Goal: Information Seeking & Learning: Learn about a topic

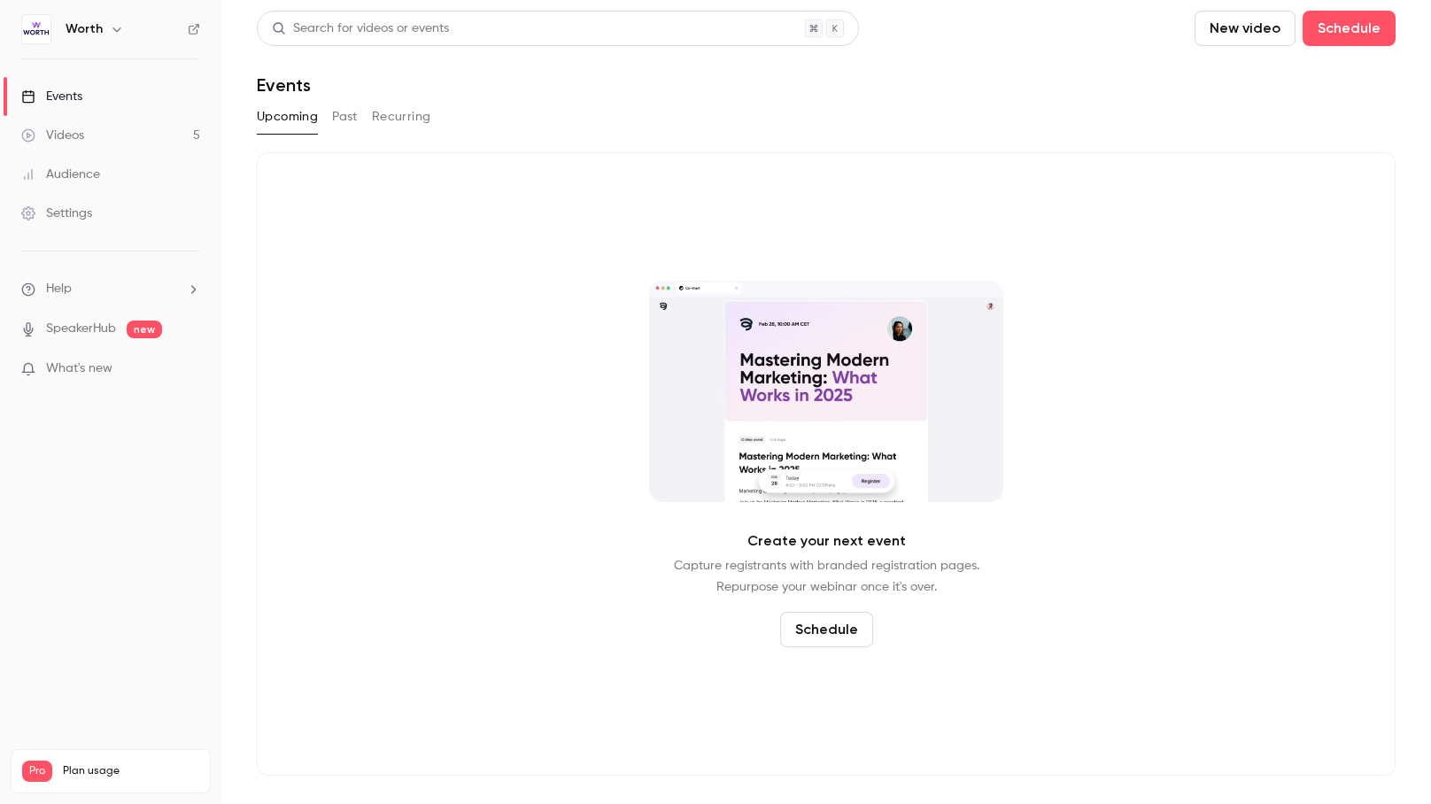
click at [94, 366] on span "What's new" at bounding box center [79, 369] width 66 height 19
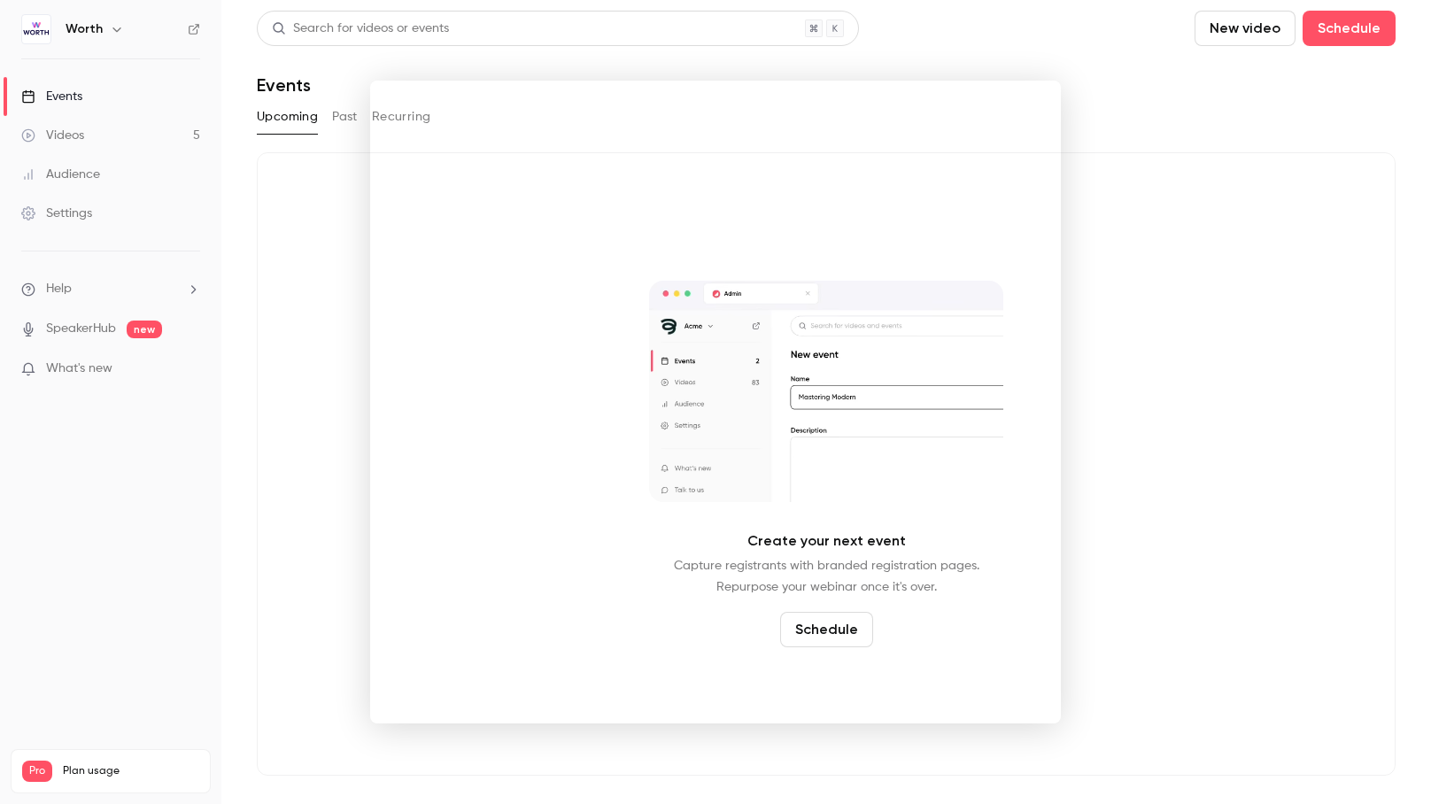
click at [1201, 182] on div at bounding box center [715, 402] width 1431 height 804
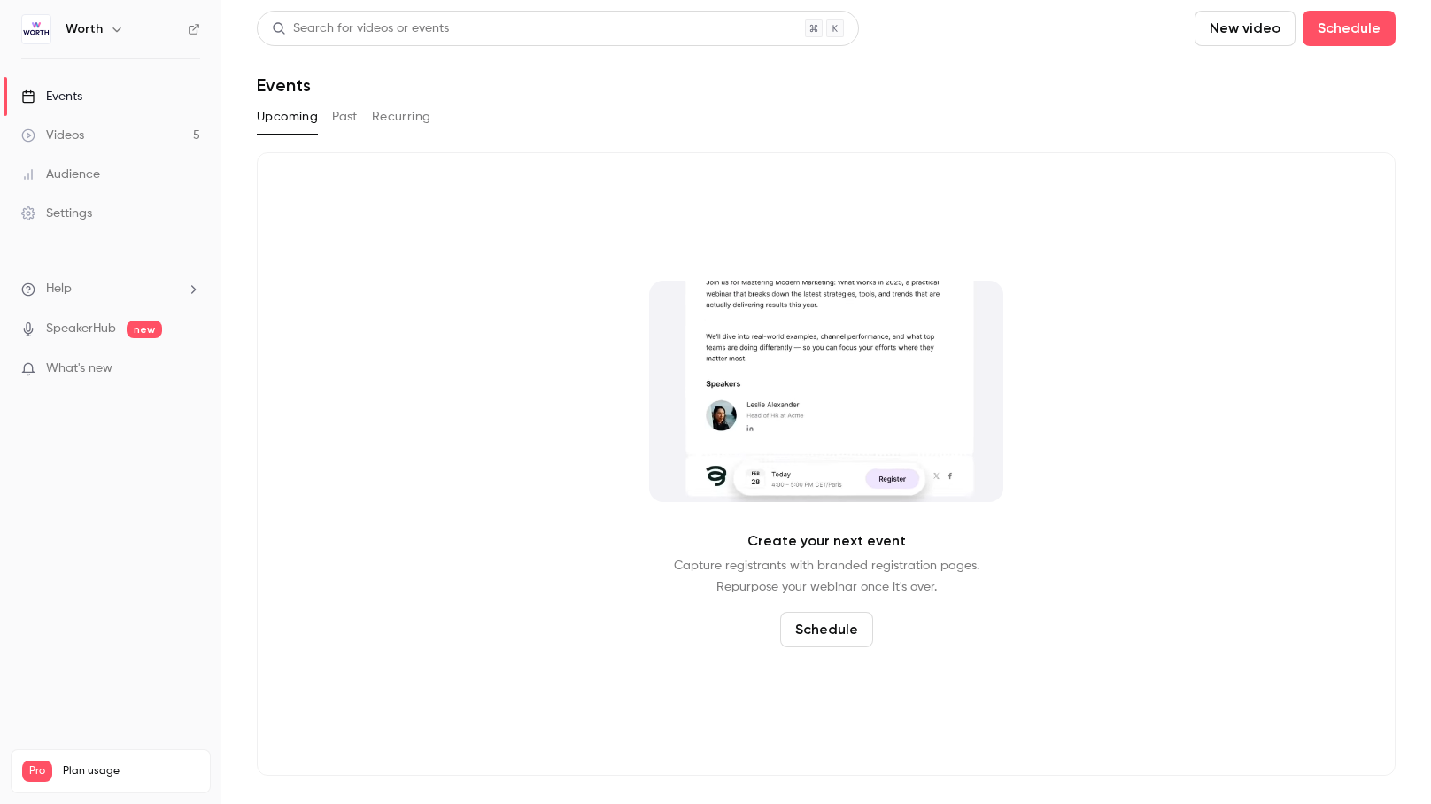
click at [46, 101] on div "Events" at bounding box center [51, 97] width 61 height 18
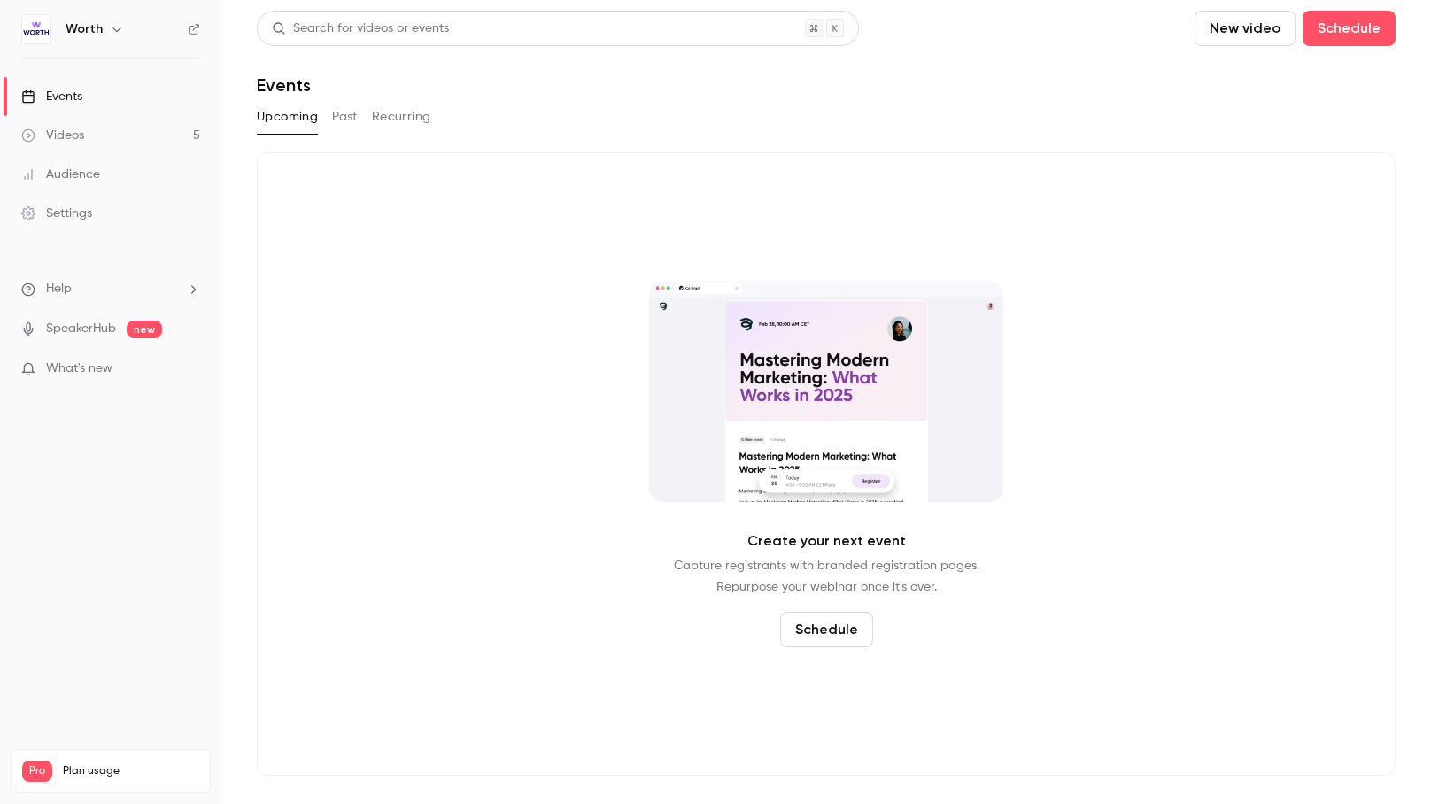
click at [58, 136] on div "Videos" at bounding box center [52, 136] width 63 height 18
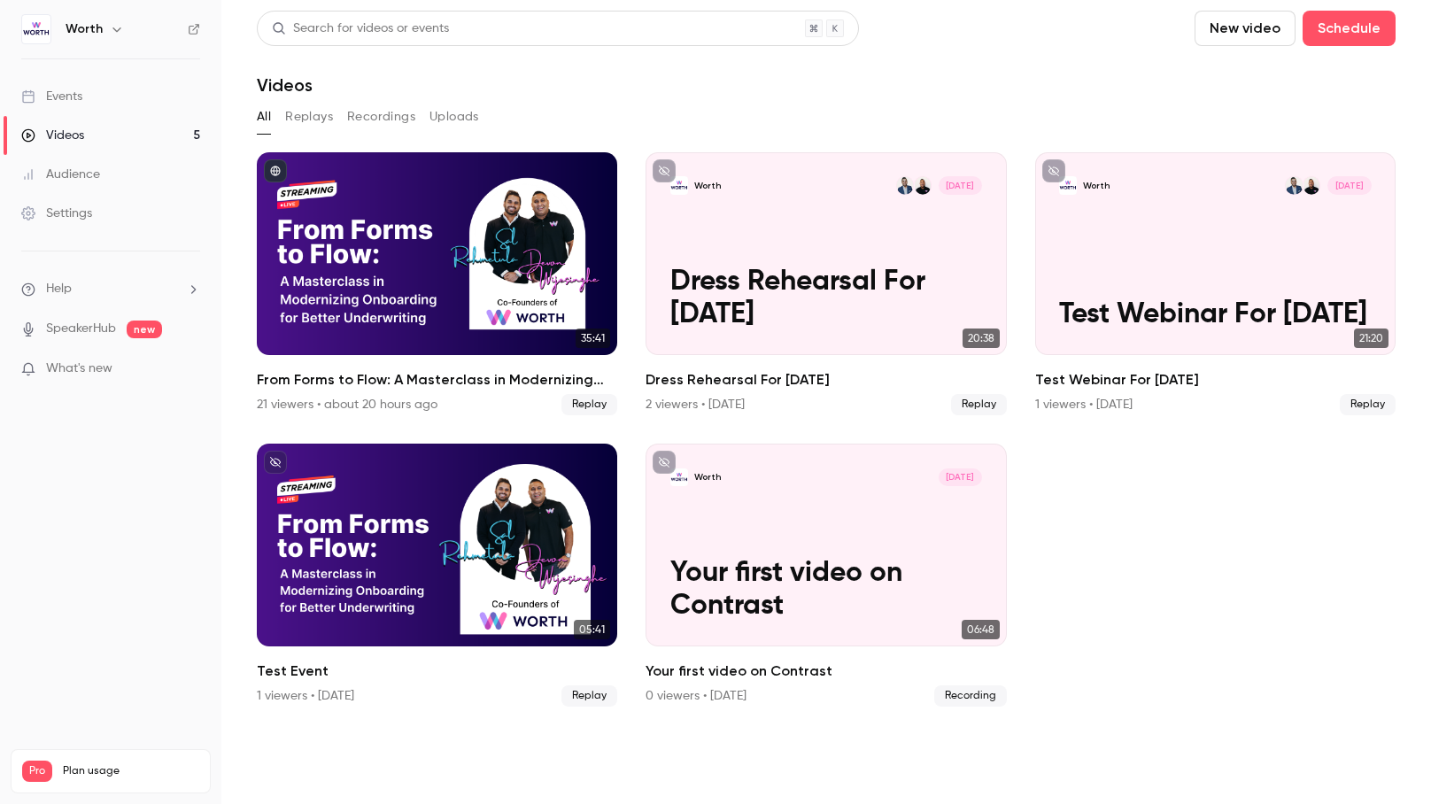
click at [91, 91] on link "Events" at bounding box center [110, 96] width 221 height 39
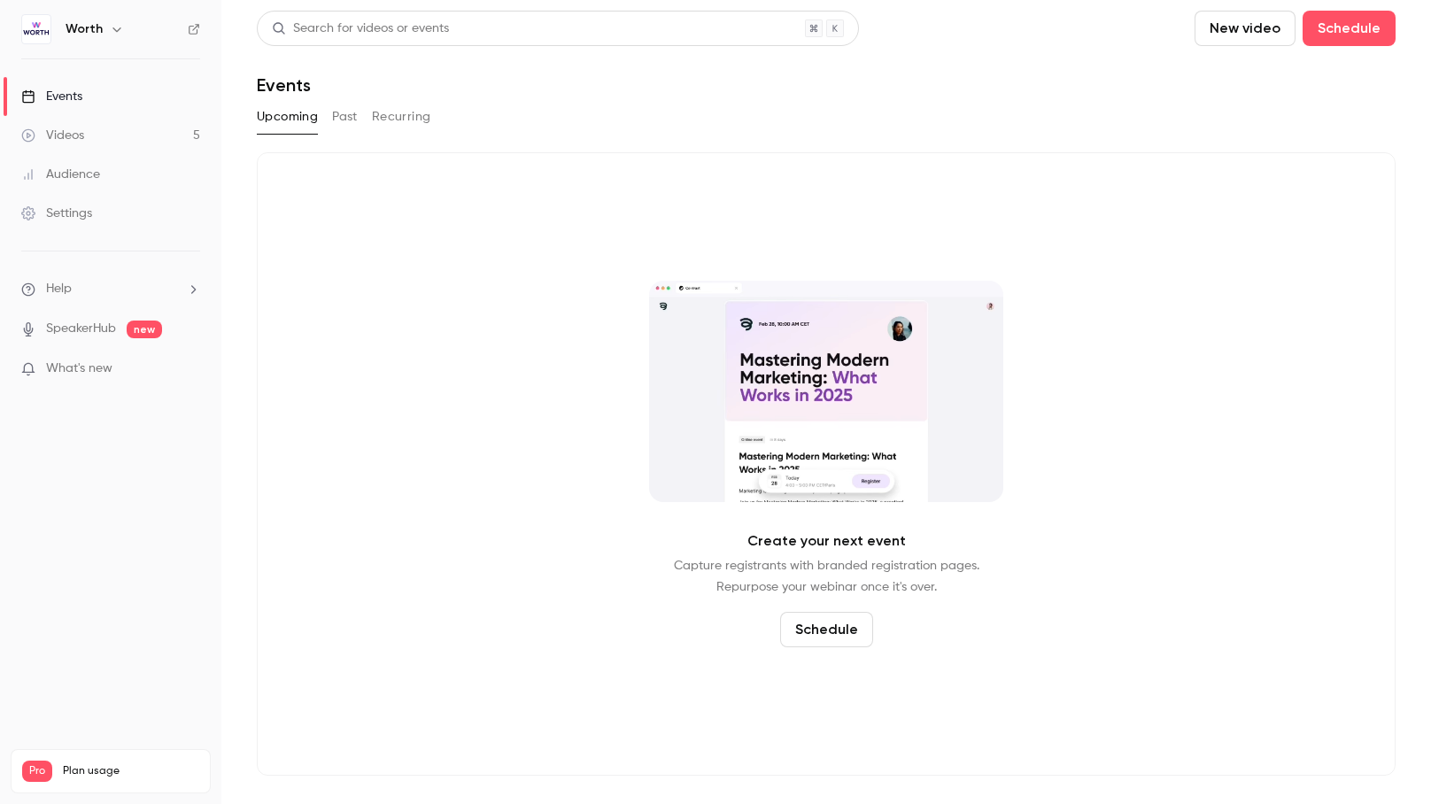
click at [347, 119] on button "Past" at bounding box center [345, 117] width 26 height 28
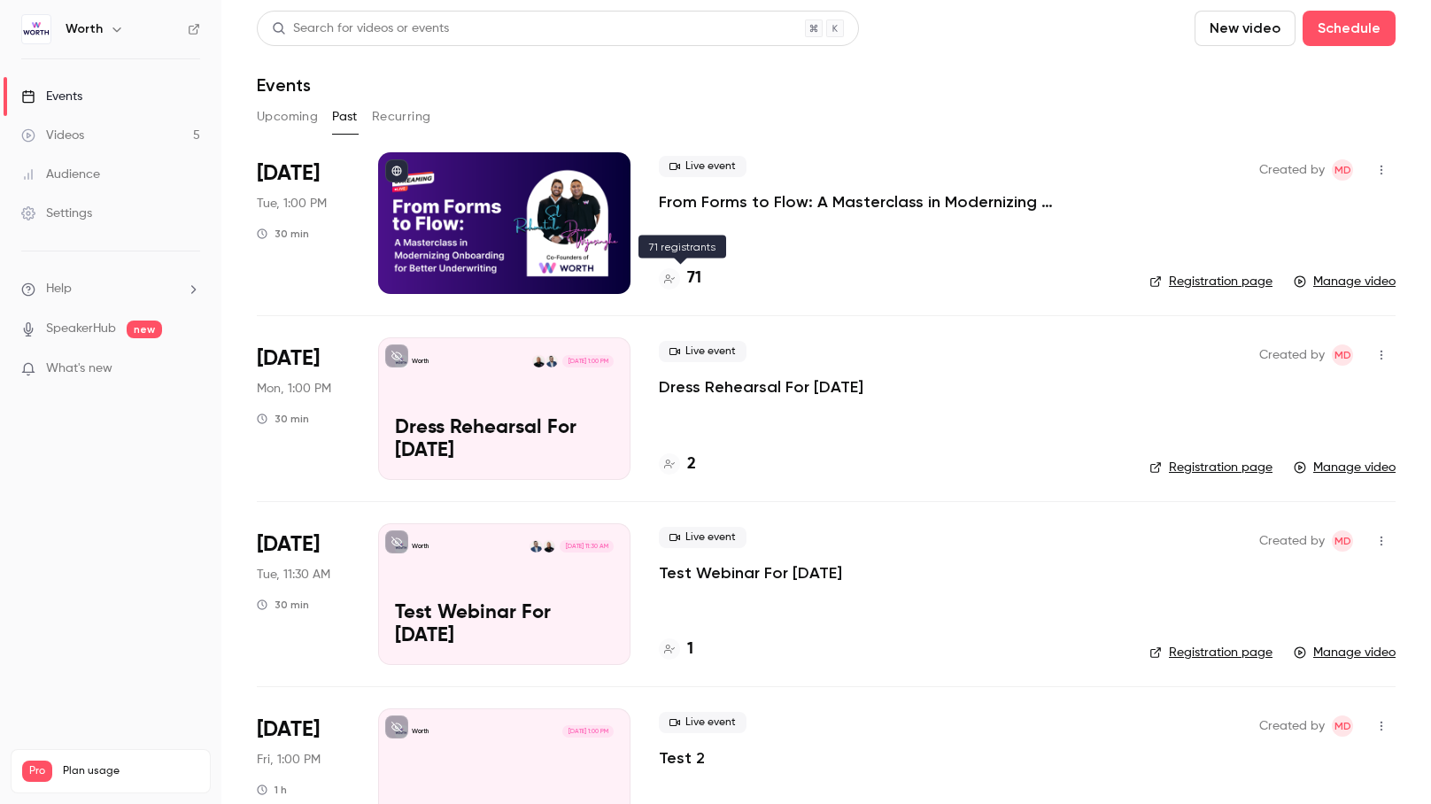
click at [693, 276] on h4 "71" at bounding box center [694, 279] width 14 height 24
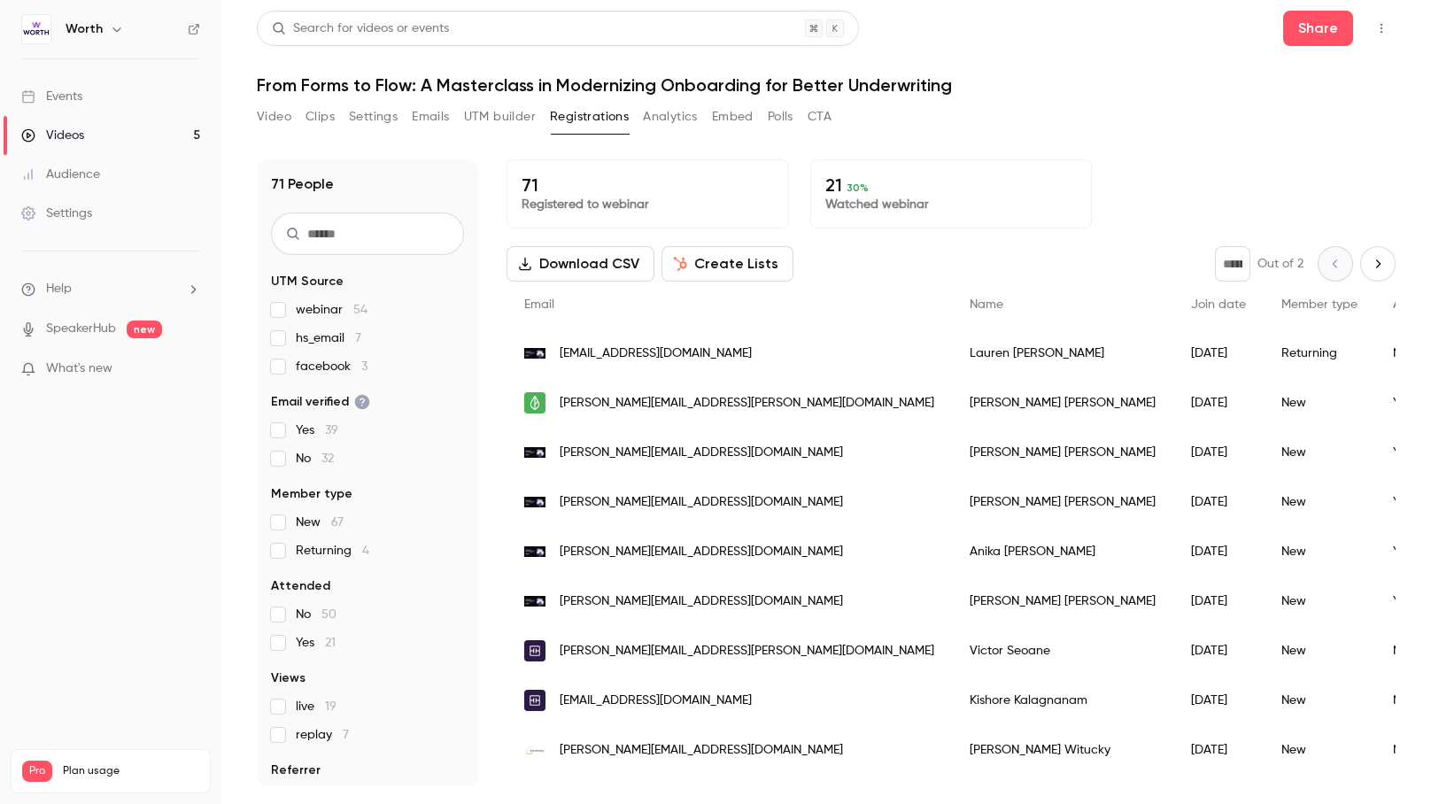
click at [335, 368] on span "facebook 3" at bounding box center [332, 367] width 72 height 18
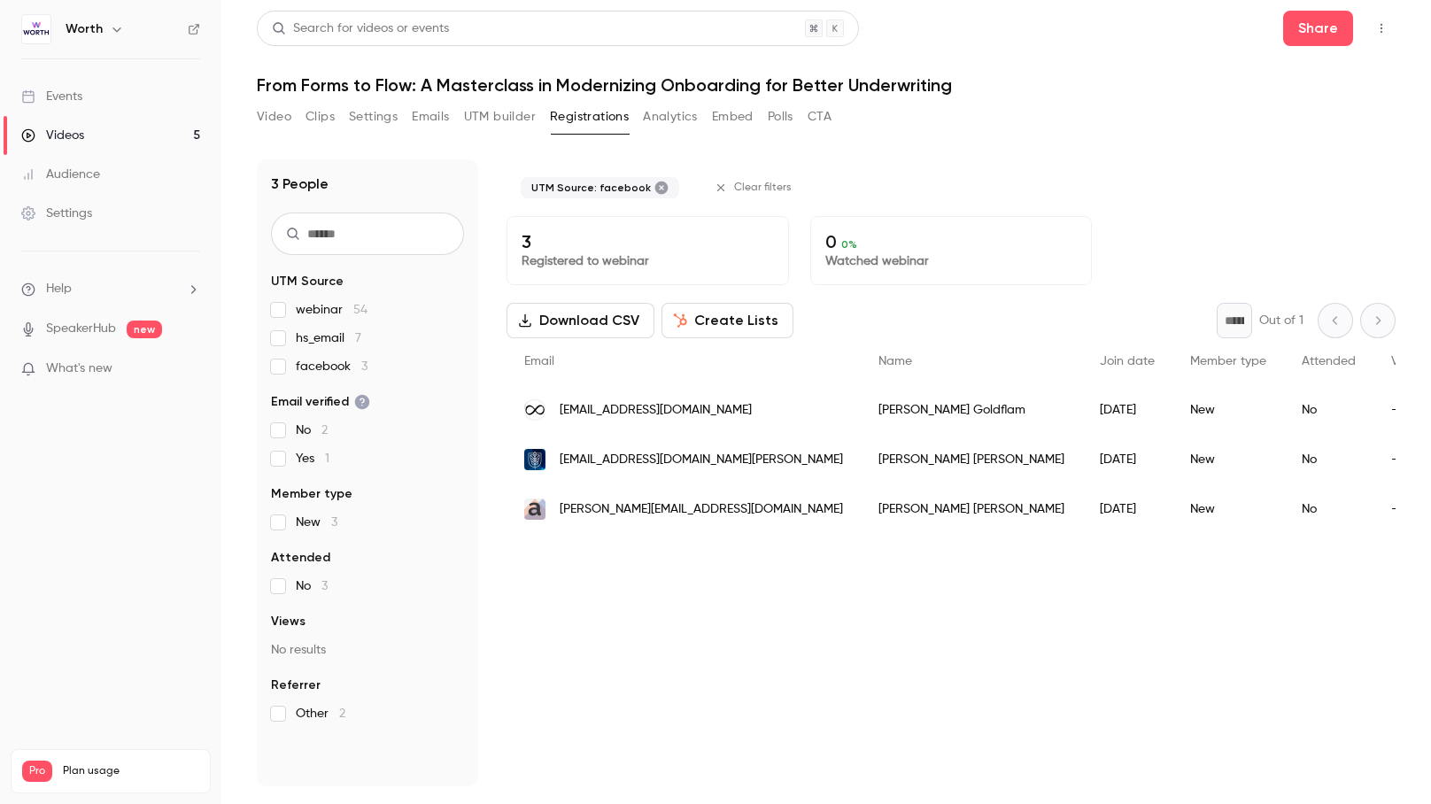
click at [302, 369] on span "facebook 3" at bounding box center [332, 367] width 72 height 18
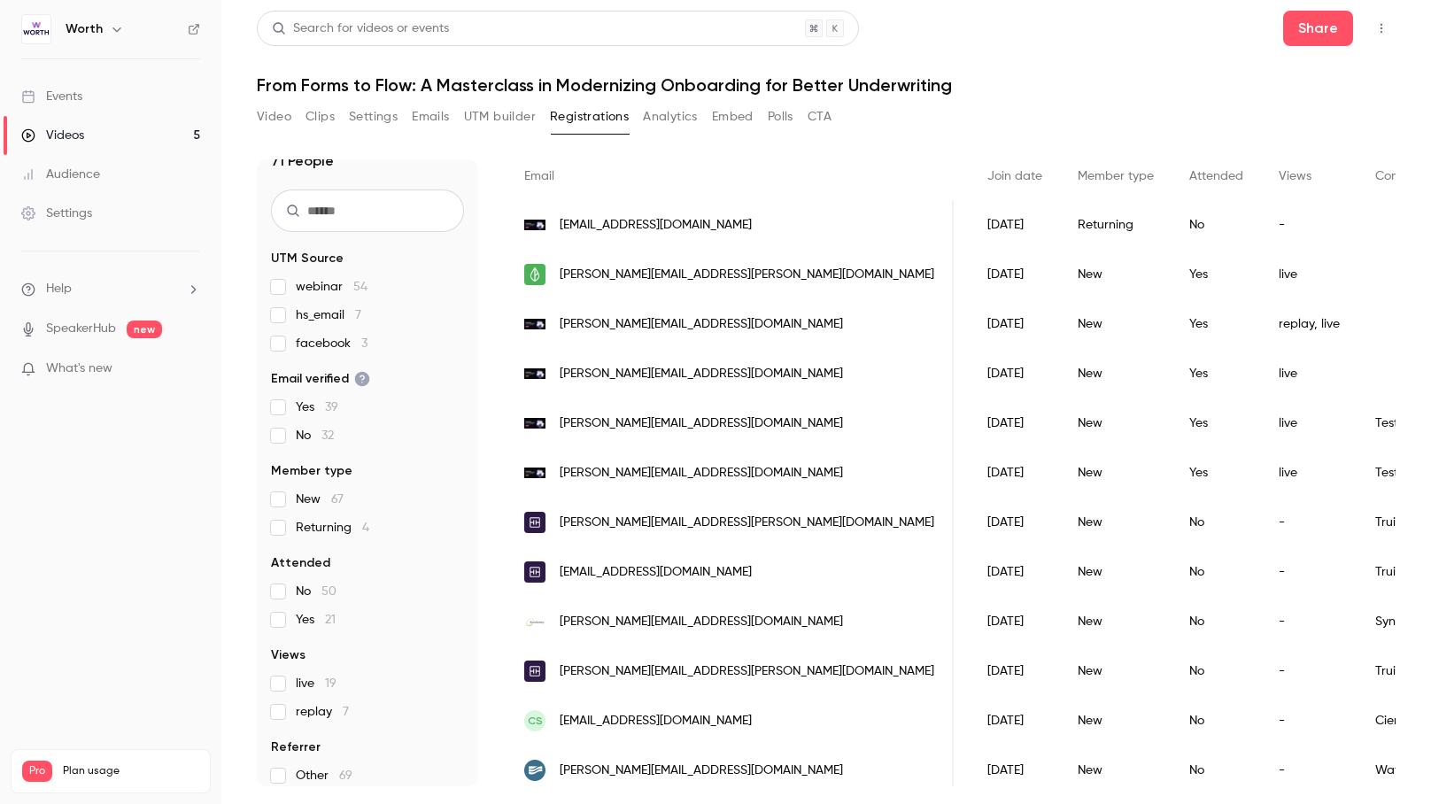
scroll to position [35, 0]
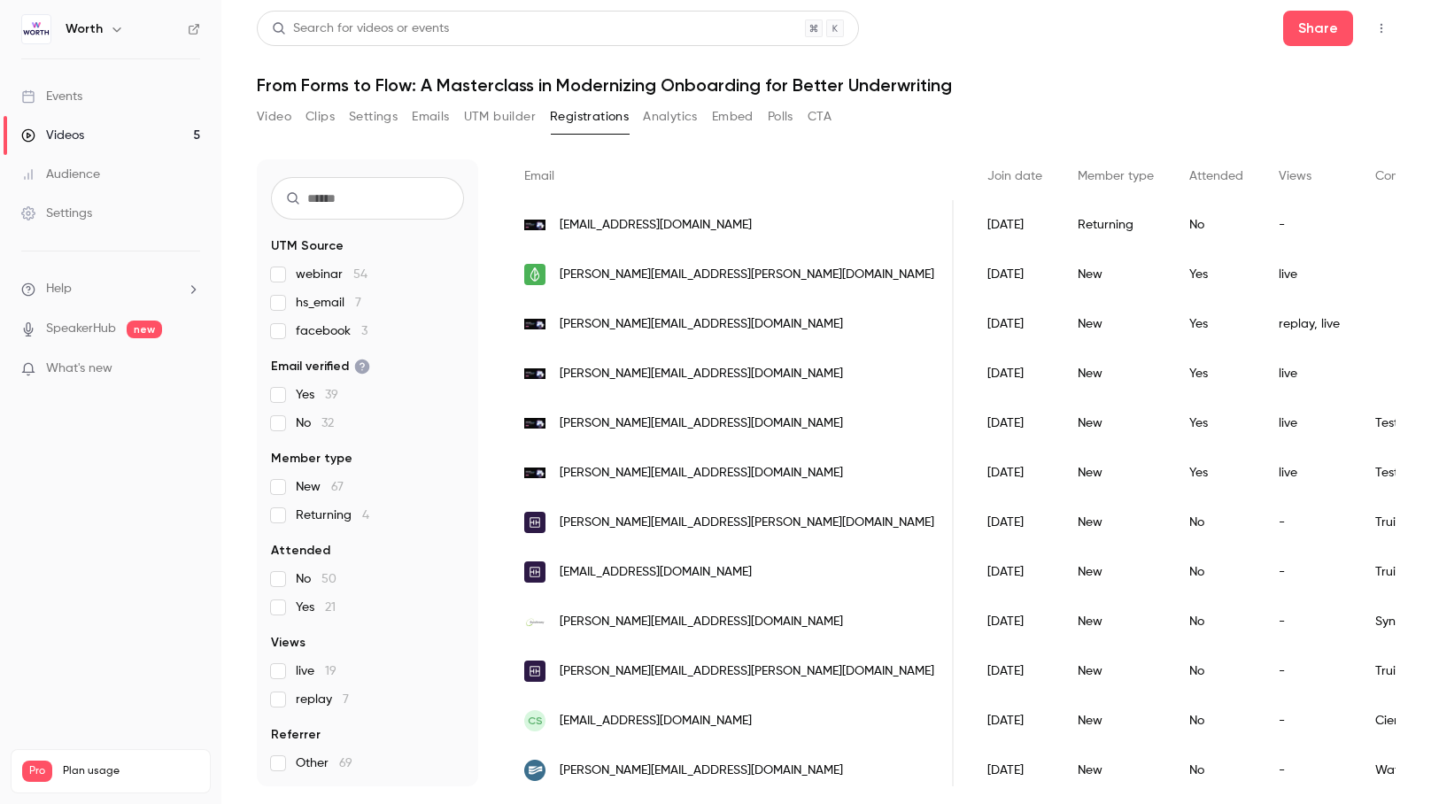
click at [310, 604] on span "Yes 21" at bounding box center [316, 608] width 40 height 18
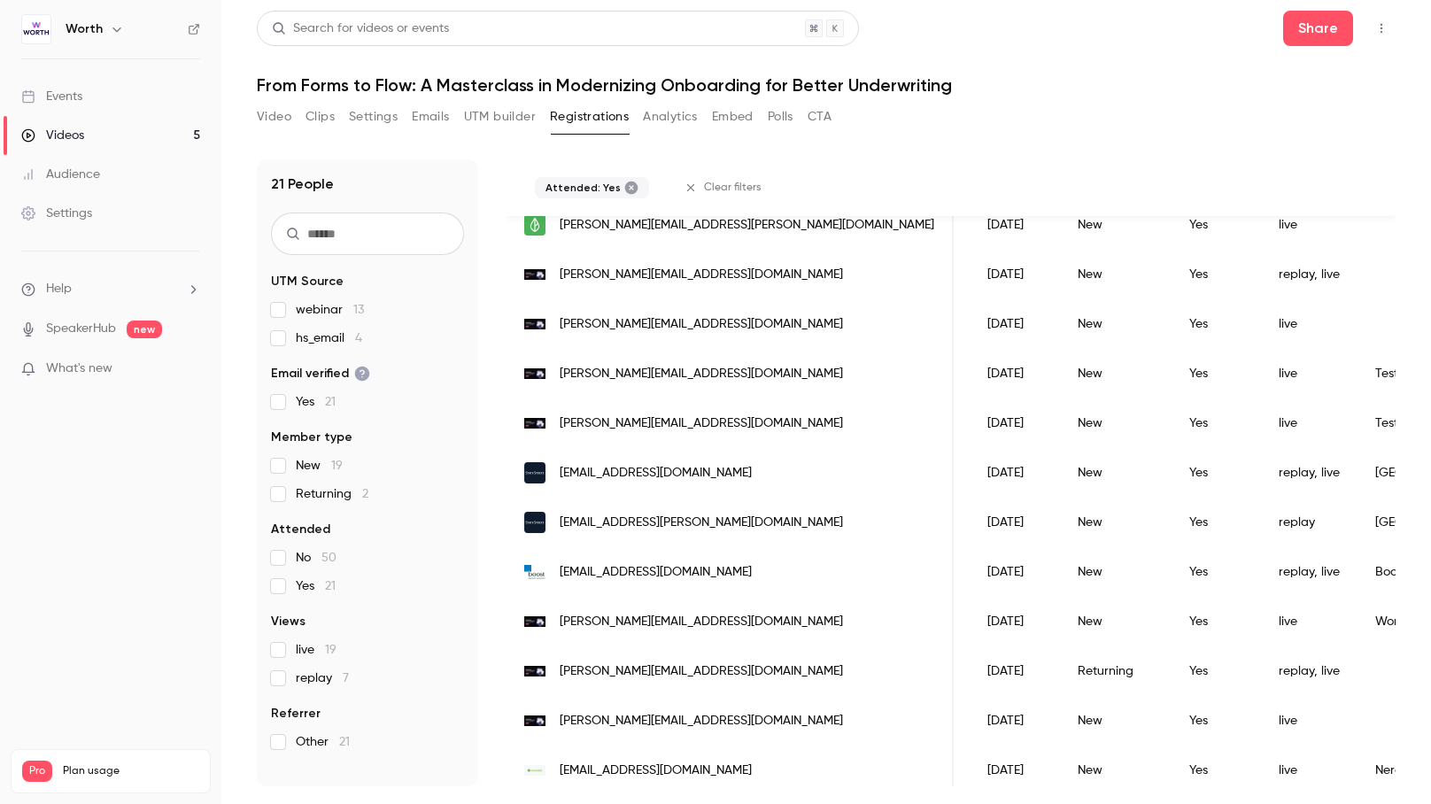
scroll to position [0, 0]
click at [303, 587] on span "Yes 21" at bounding box center [316, 586] width 40 height 18
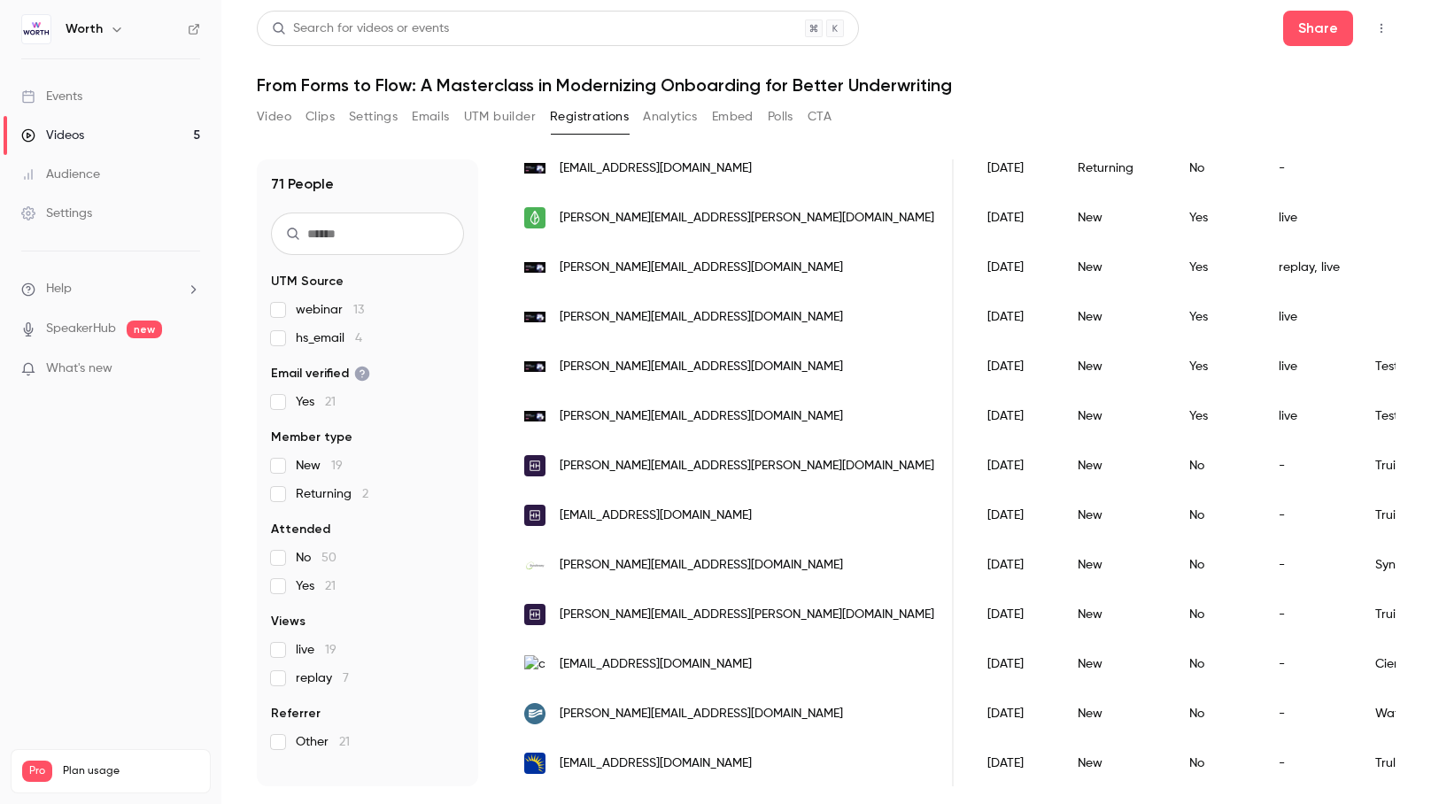
scroll to position [128, 0]
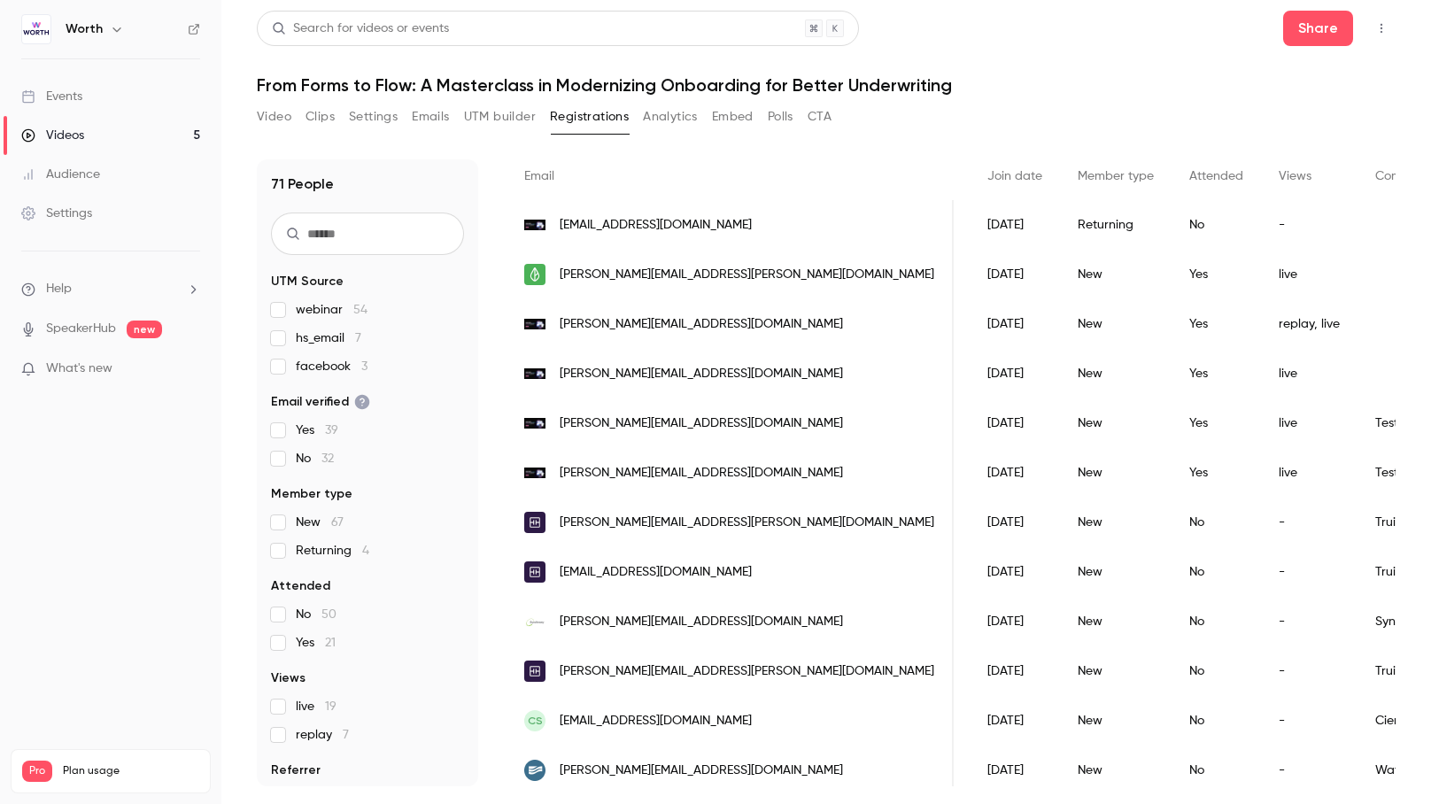
click at [301, 707] on span "live 19" at bounding box center [316, 707] width 41 height 18
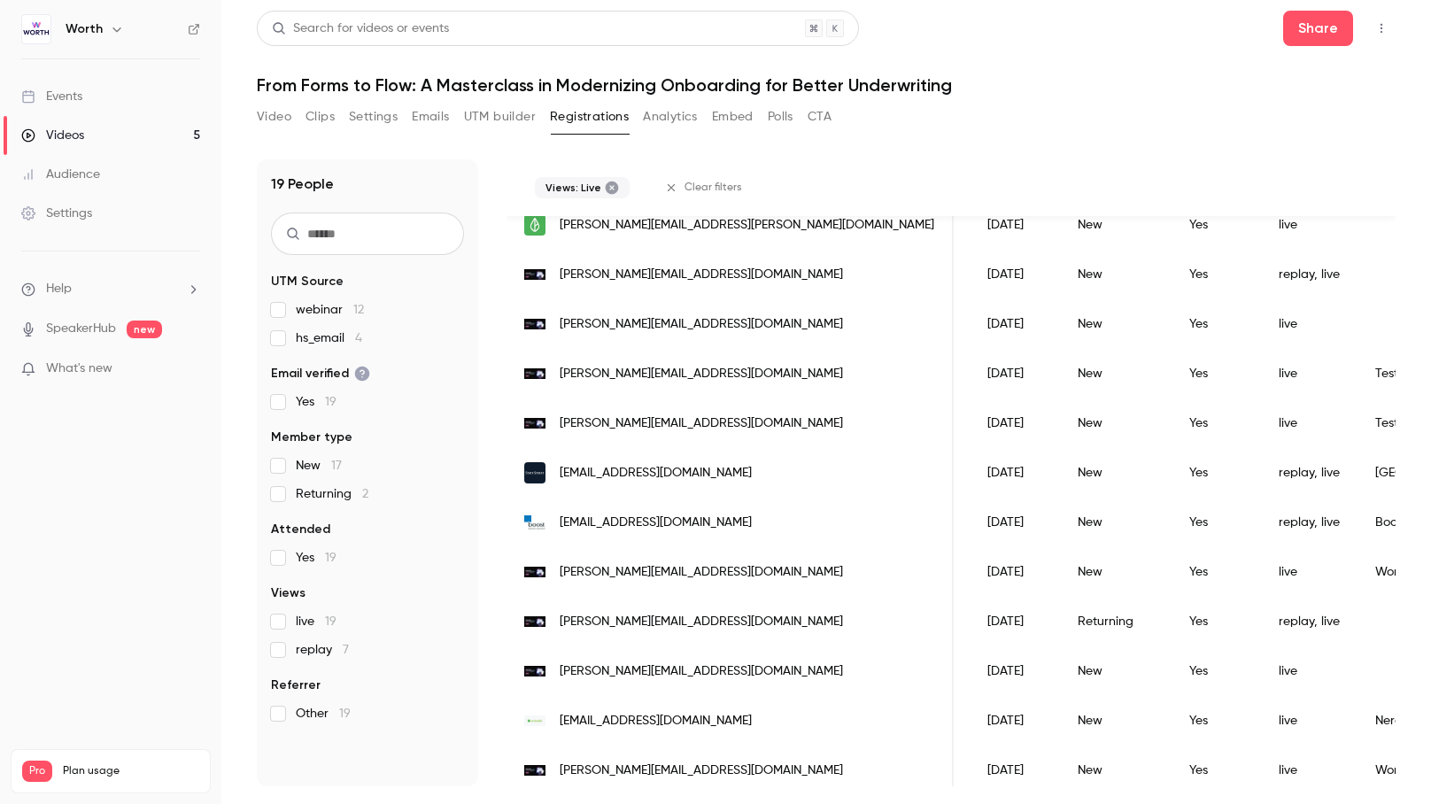
click at [302, 621] on span "live 19" at bounding box center [316, 622] width 41 height 18
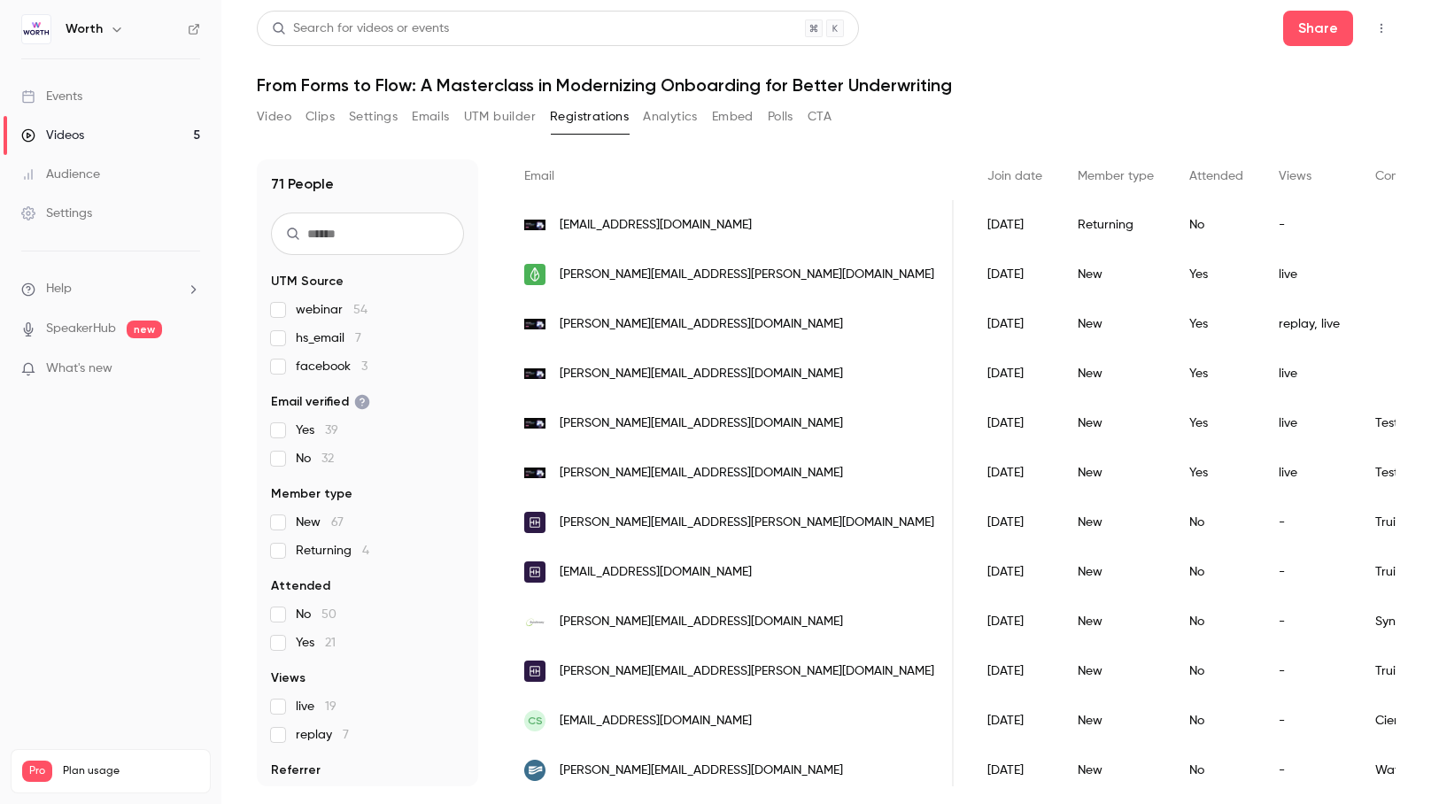
click at [300, 646] on span "Yes 21" at bounding box center [316, 643] width 40 height 18
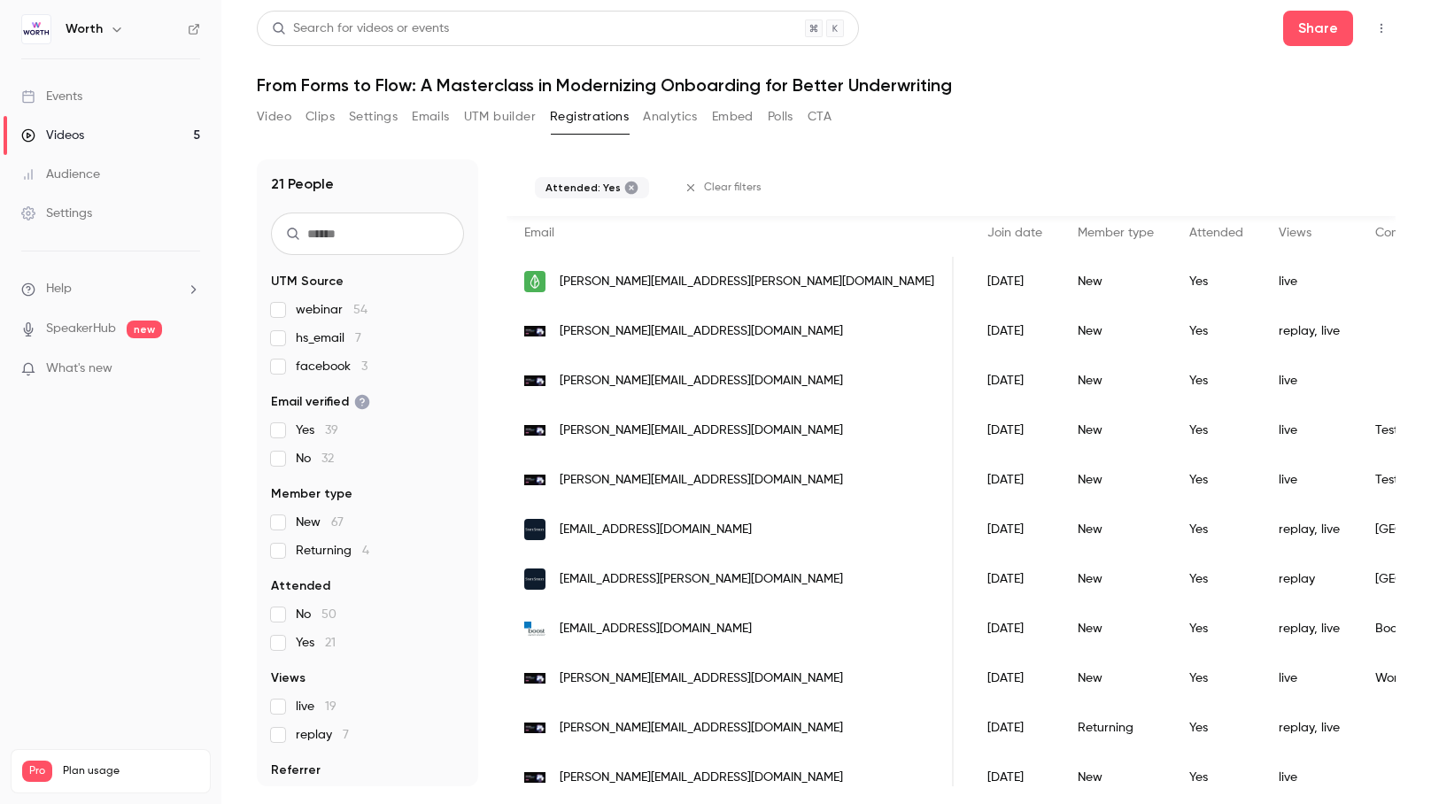
scroll to position [185, 0]
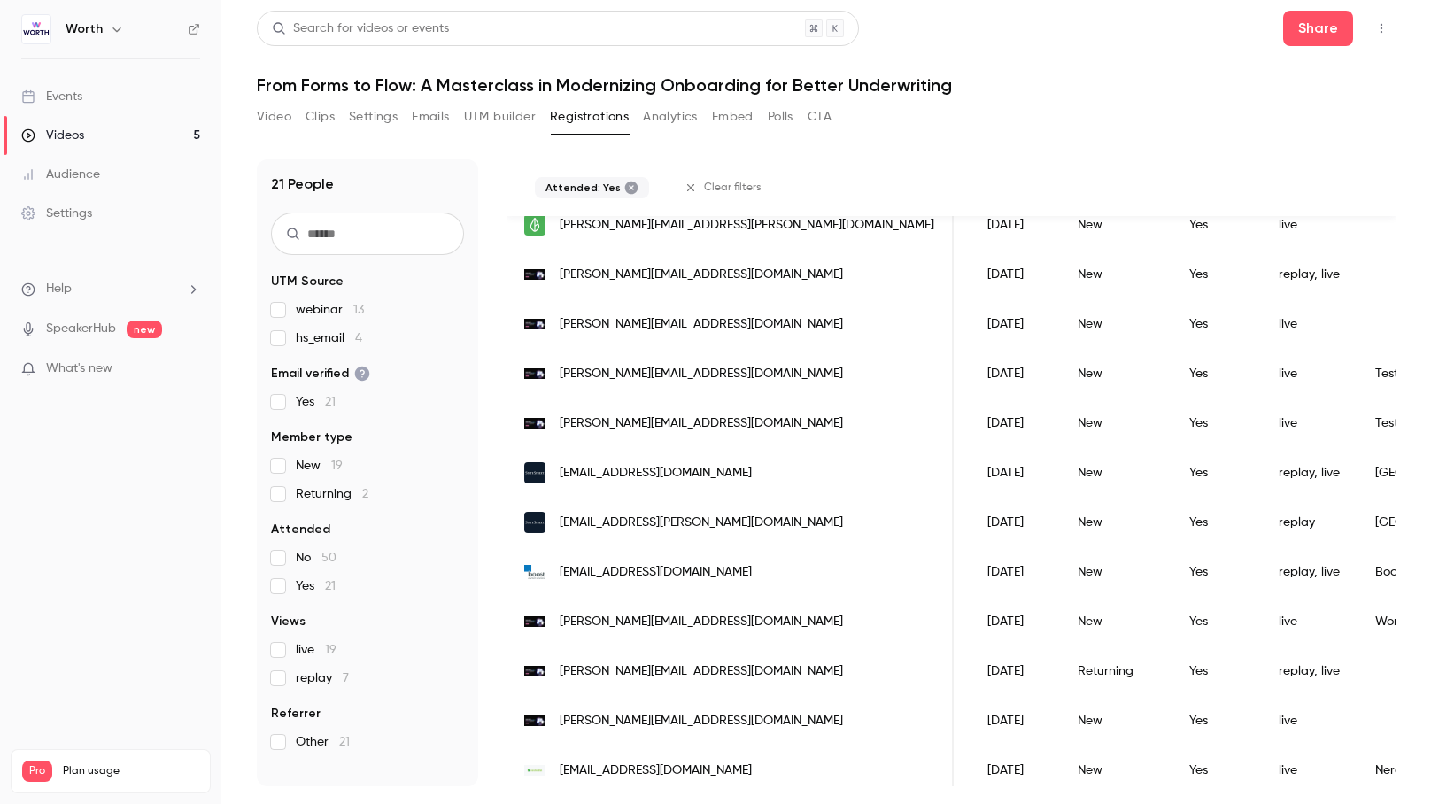
click at [306, 587] on span "Yes 21" at bounding box center [316, 586] width 40 height 18
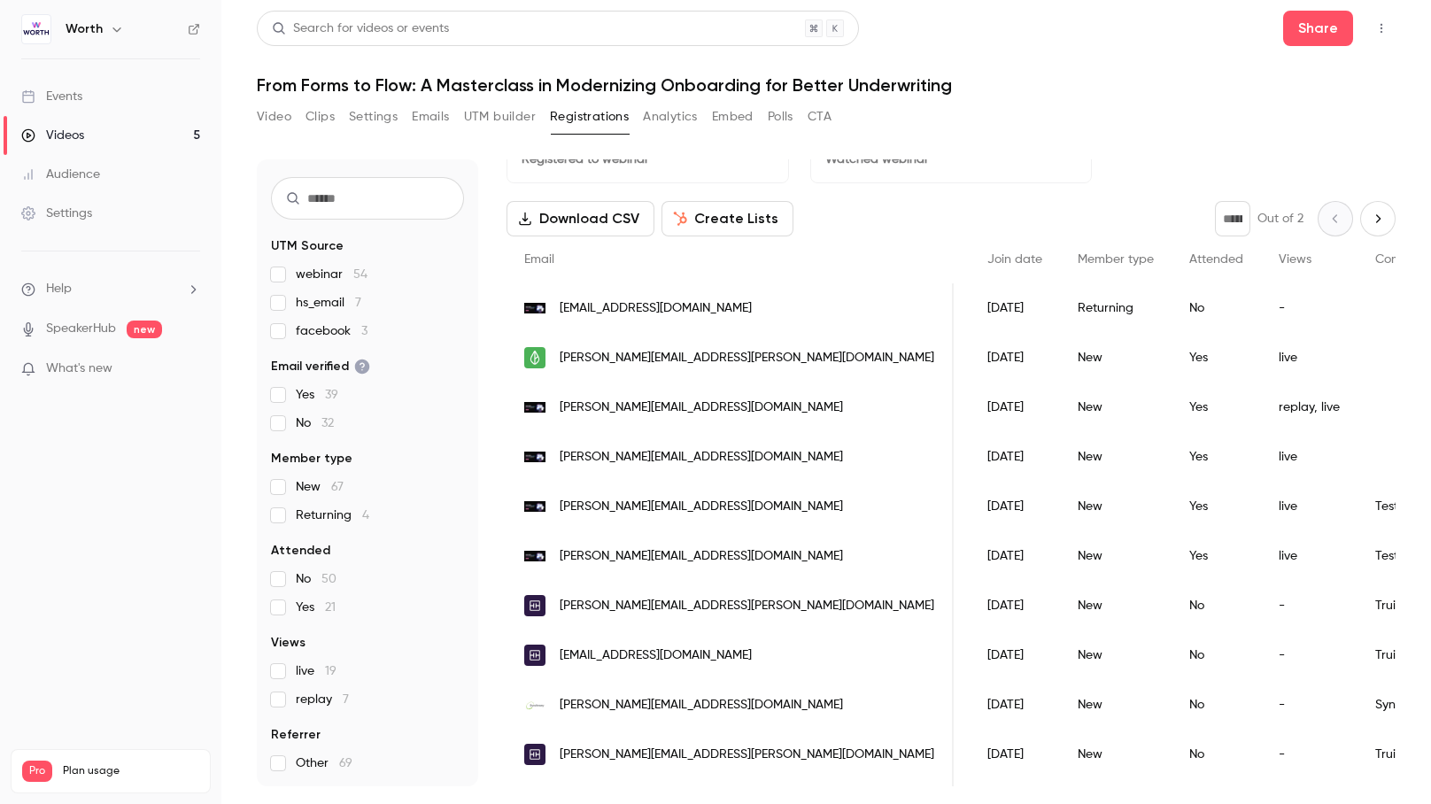
scroll to position [0, 0]
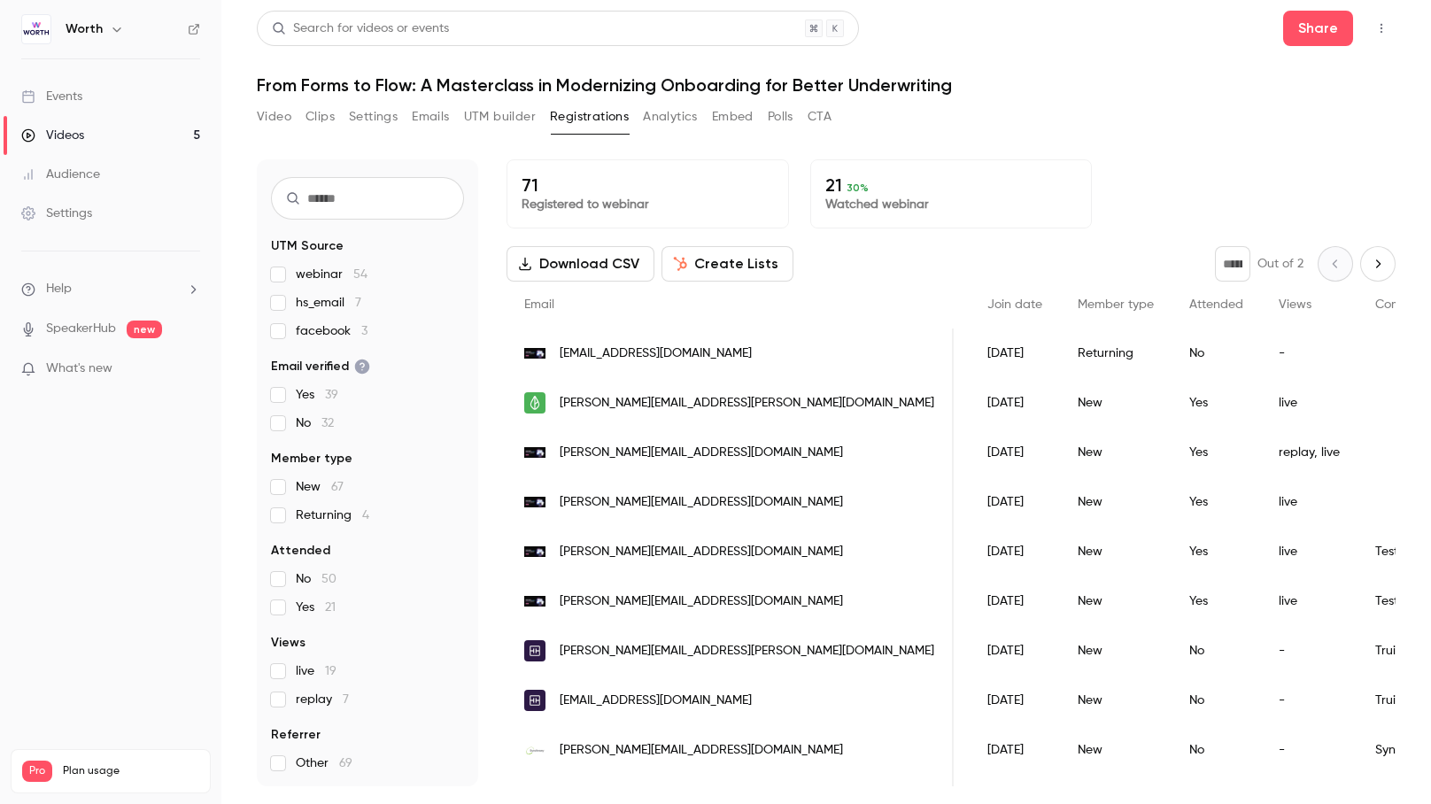
click at [690, 113] on button "Analytics" at bounding box center [670, 117] width 55 height 28
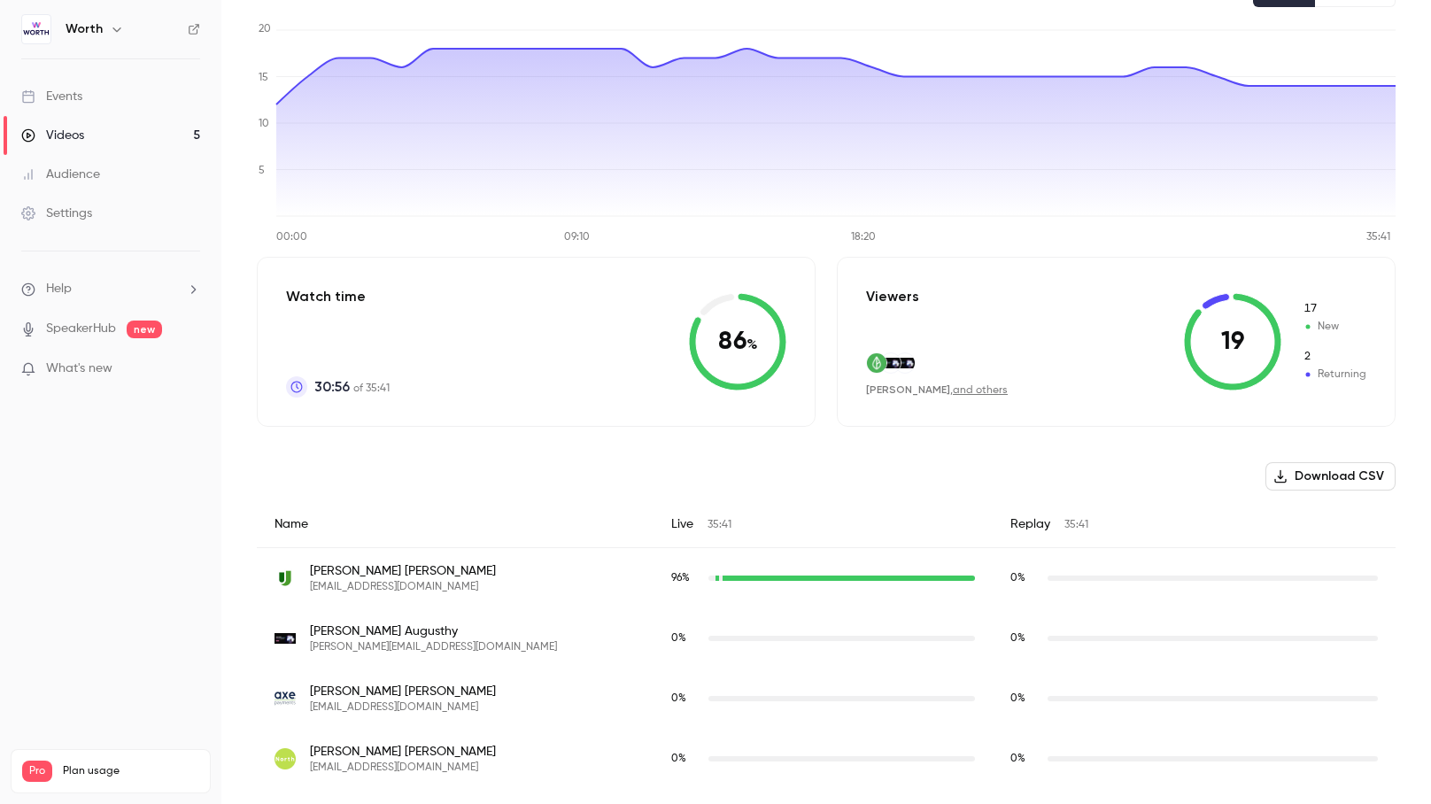
scroll to position [214, 0]
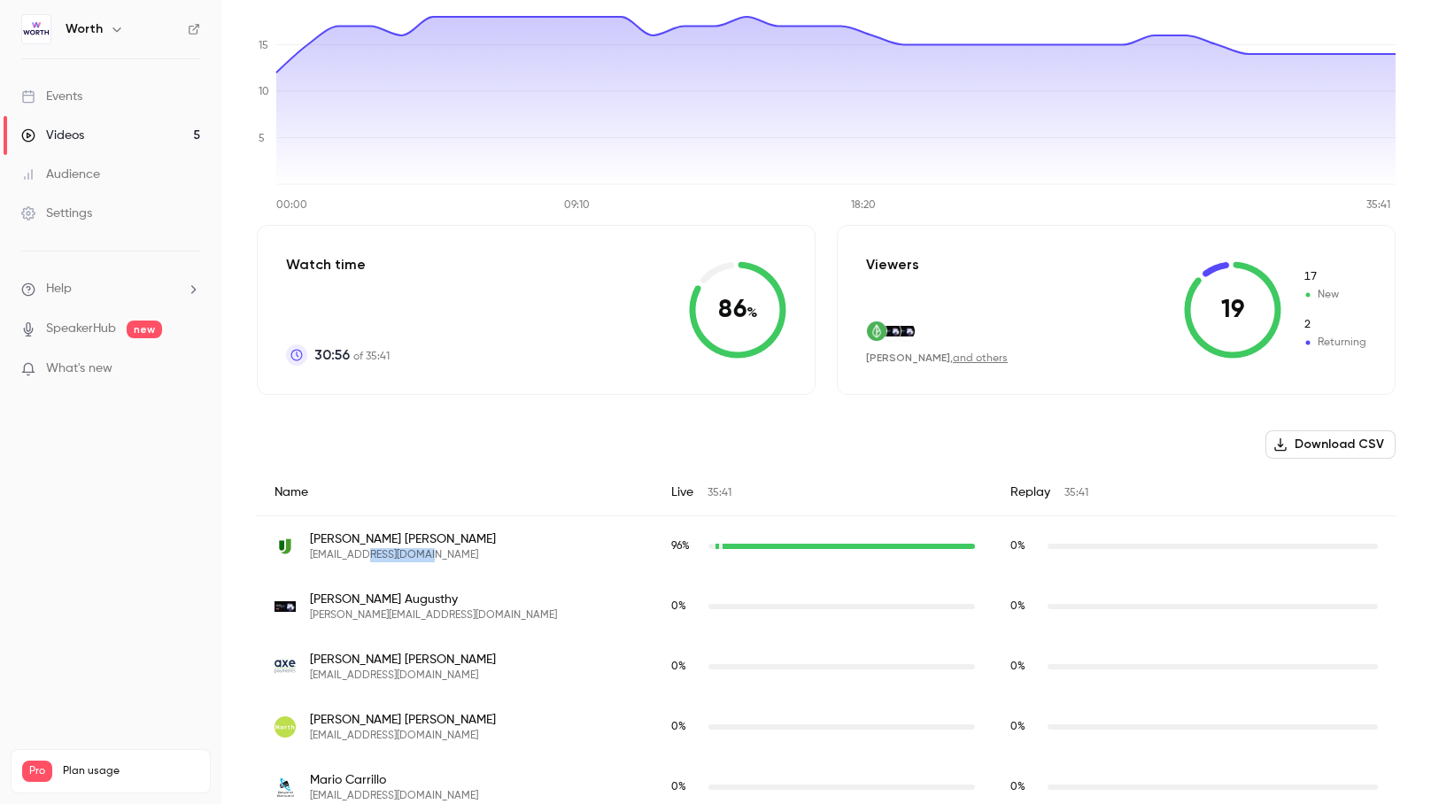
drag, startPoint x: 428, startPoint y: 553, endPoint x: 362, endPoint y: 559, distance: 65.7
click at [362, 559] on div "[PERSON_NAME] [EMAIL_ADDRESS][DOMAIN_NAME]" at bounding box center [455, 546] width 361 height 32
click at [419, 483] on div "Name" at bounding box center [455, 492] width 397 height 47
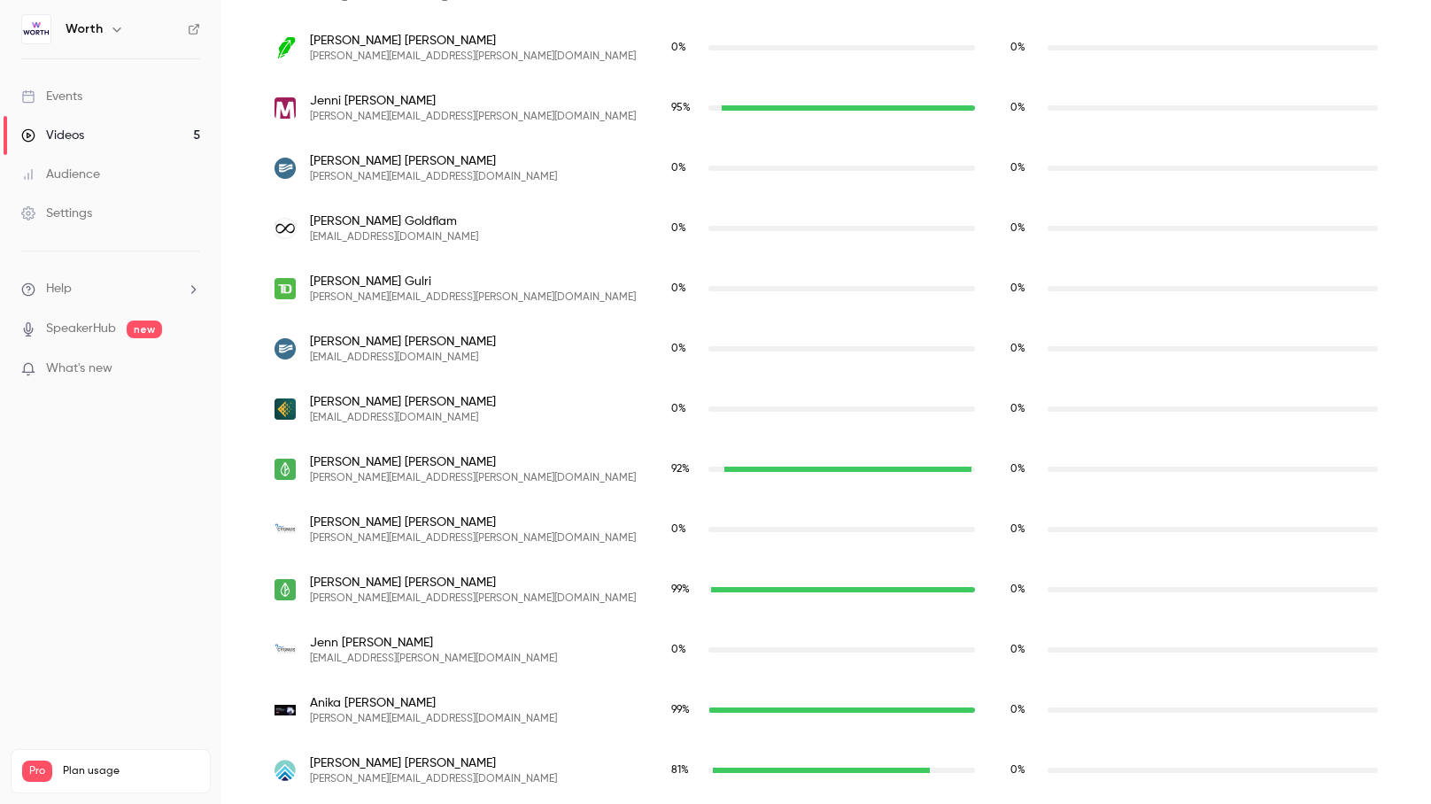
scroll to position [305, 0]
